Goal: Use online tool/utility

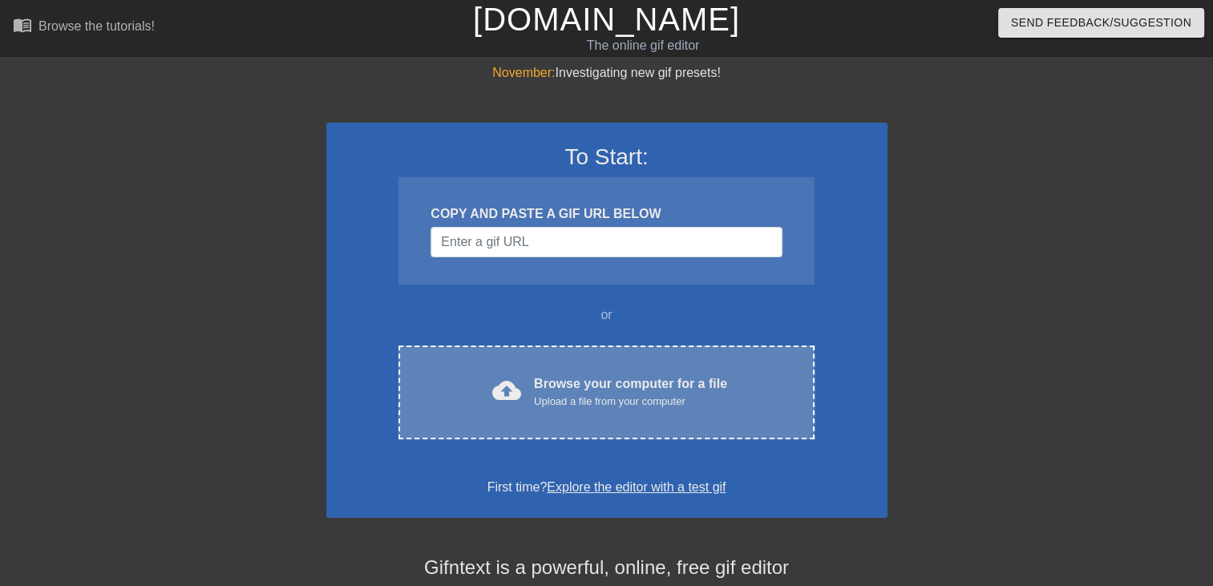
click at [528, 363] on div "cloud_upload Browse your computer for a file Upload a file from your computer C…" at bounding box center [606, 393] width 415 height 94
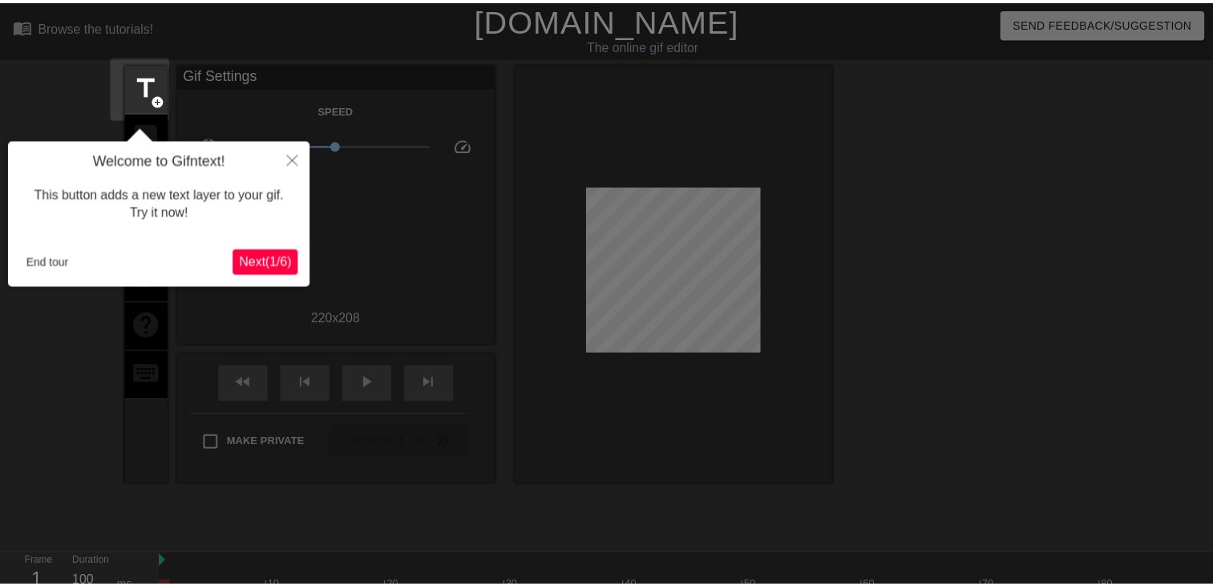
scroll to position [38, 0]
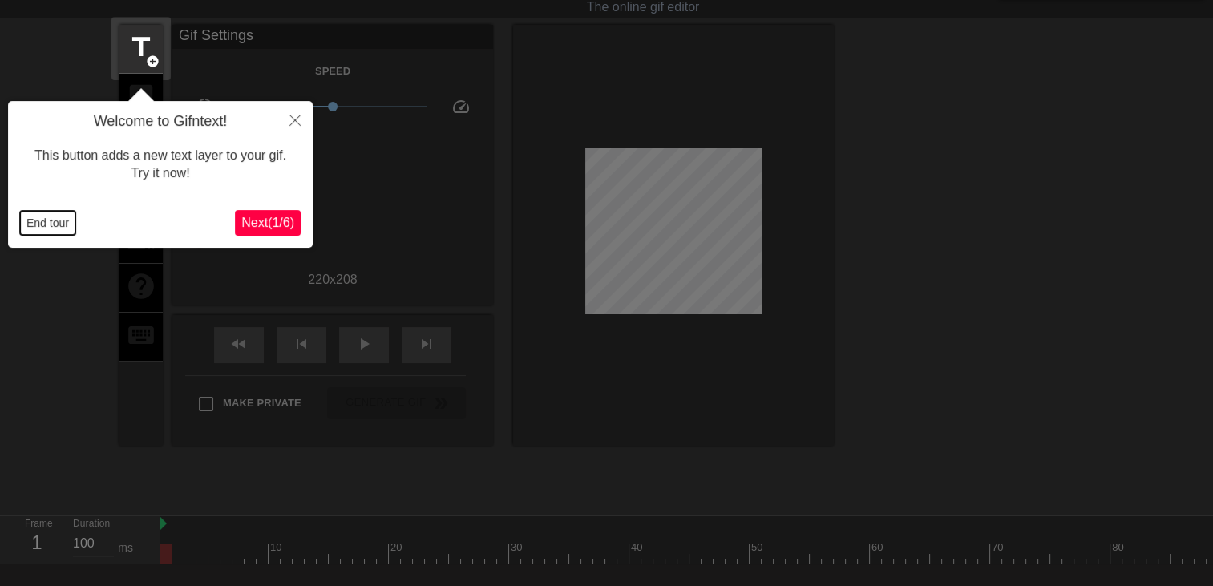
click at [48, 220] on button "End tour" at bounding box center [47, 223] width 55 height 24
click at [48, 220] on div "title add_circle image add_circle crop photo_size_select_large help keyboard Gi…" at bounding box center [606, 265] width 1213 height 481
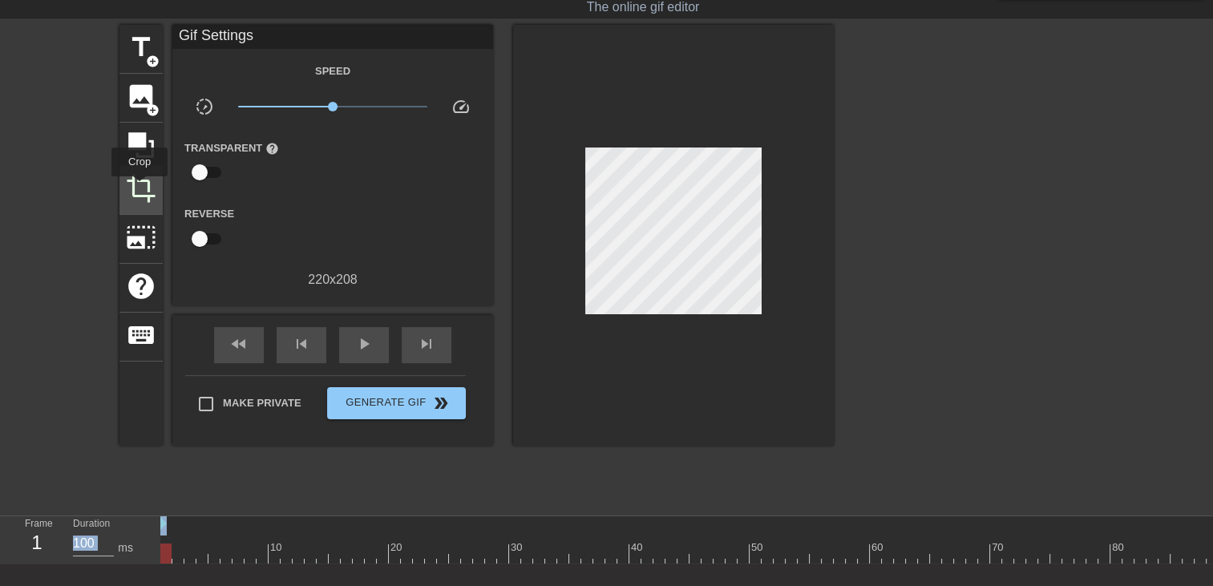
click at [140, 188] on span "crop" at bounding box center [141, 188] width 30 height 30
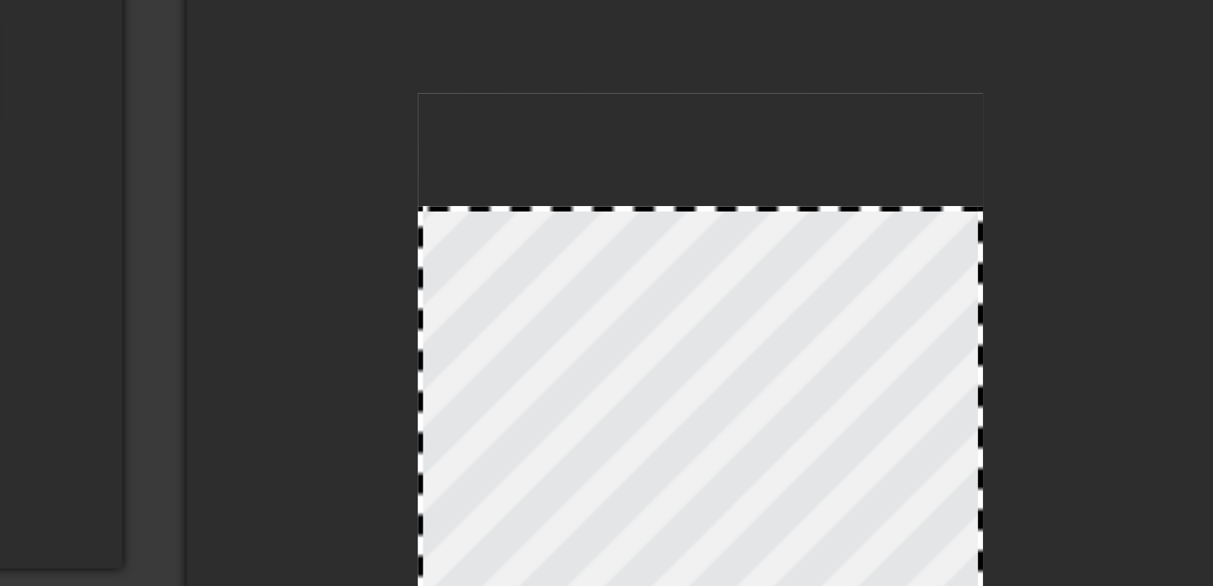
drag, startPoint x: 585, startPoint y: 139, endPoint x: 585, endPoint y: 174, distance: 35.3
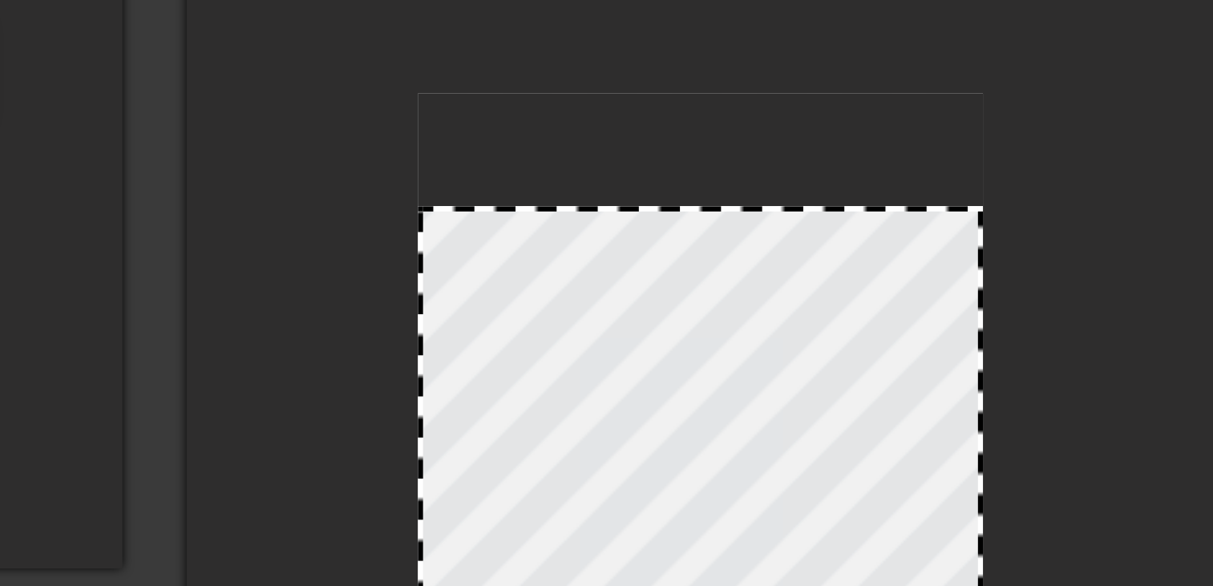
click at [585, 174] on div at bounding box center [587, 176] width 16 height 16
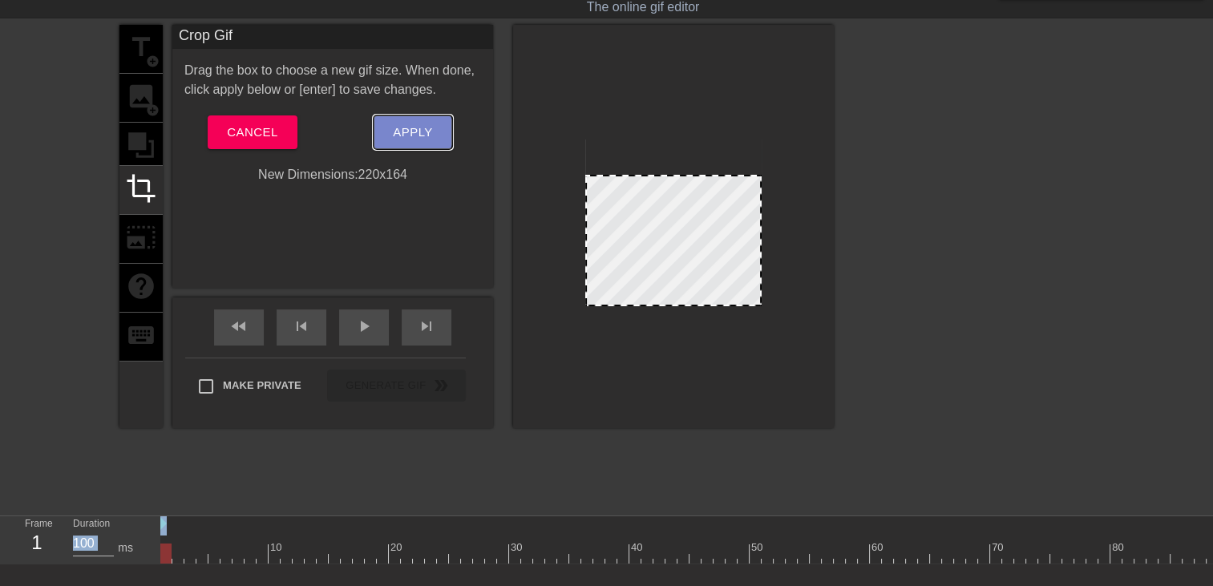
click at [408, 132] on span "Apply" at bounding box center [412, 132] width 39 height 21
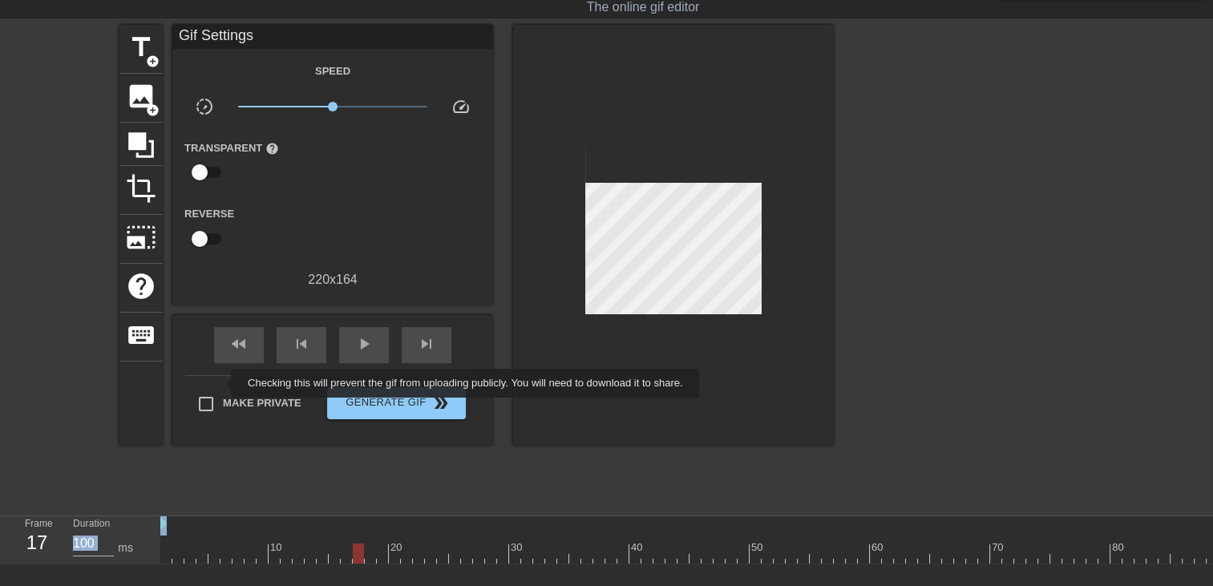
click at [216, 409] on input "Make Private" at bounding box center [206, 404] width 34 height 34
checkbox input "true"
click at [401, 407] on span "Generate Gif double_arrow" at bounding box center [397, 403] width 126 height 19
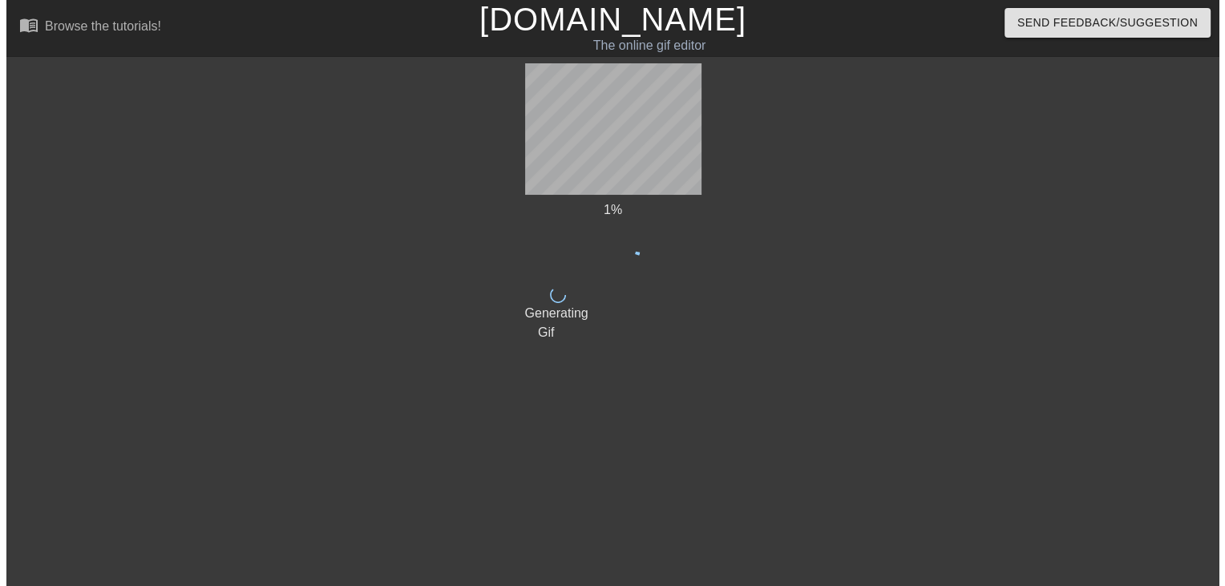
scroll to position [0, 0]
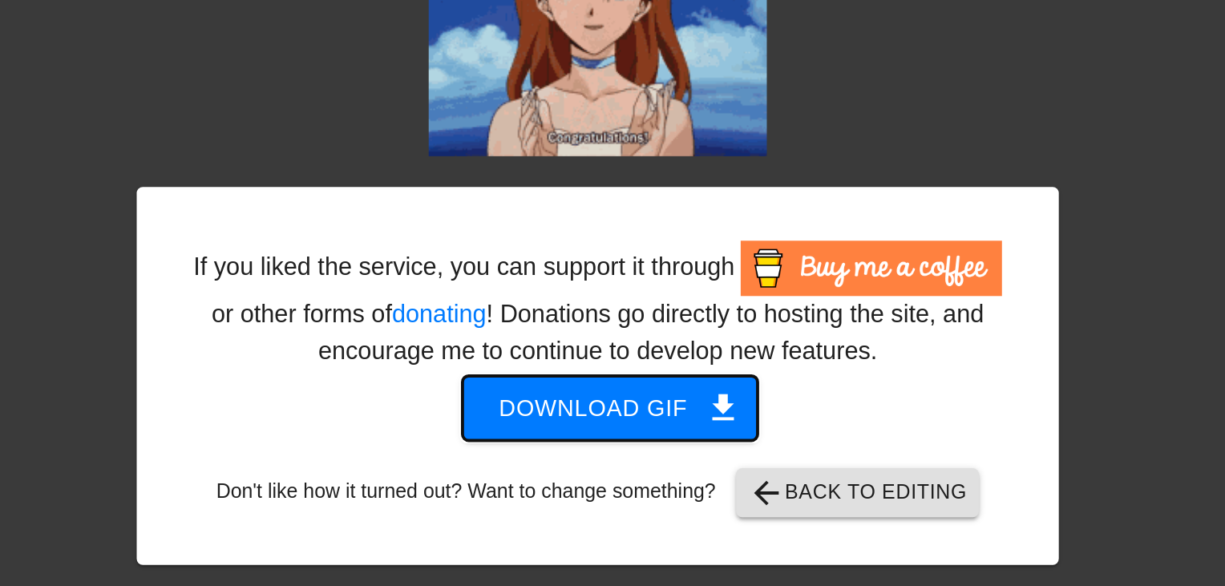
click at [632, 321] on span "Download gif get_app" at bounding box center [619, 326] width 116 height 21
